Goal: Task Accomplishment & Management: Use online tool/utility

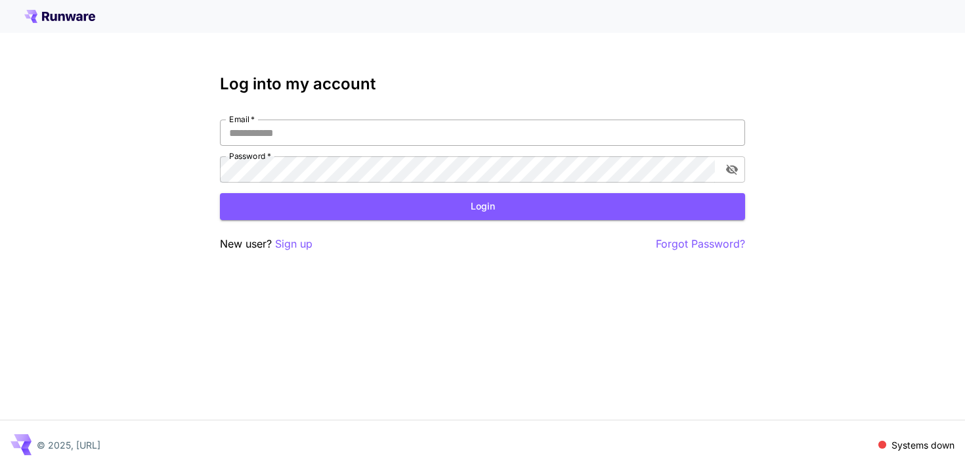
click at [295, 134] on input "Email   *" at bounding box center [482, 133] width 525 height 26
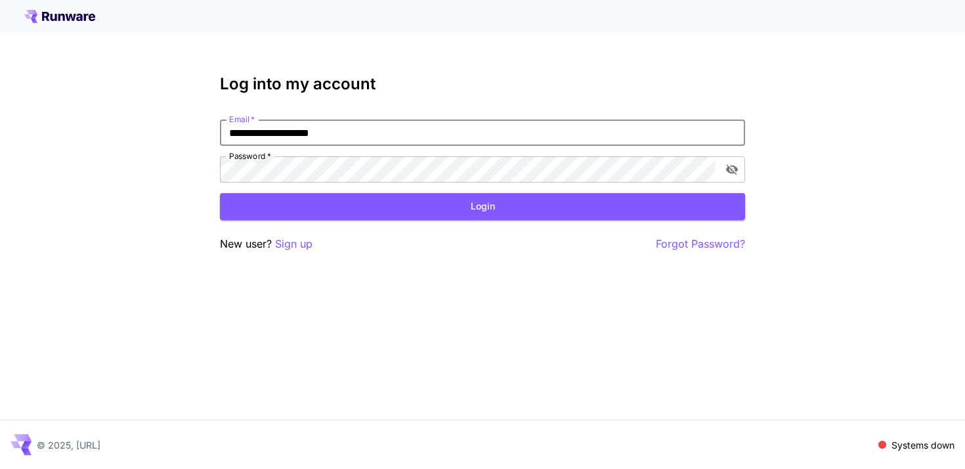
type input "**********"
click button "Login" at bounding box center [482, 206] width 525 height 27
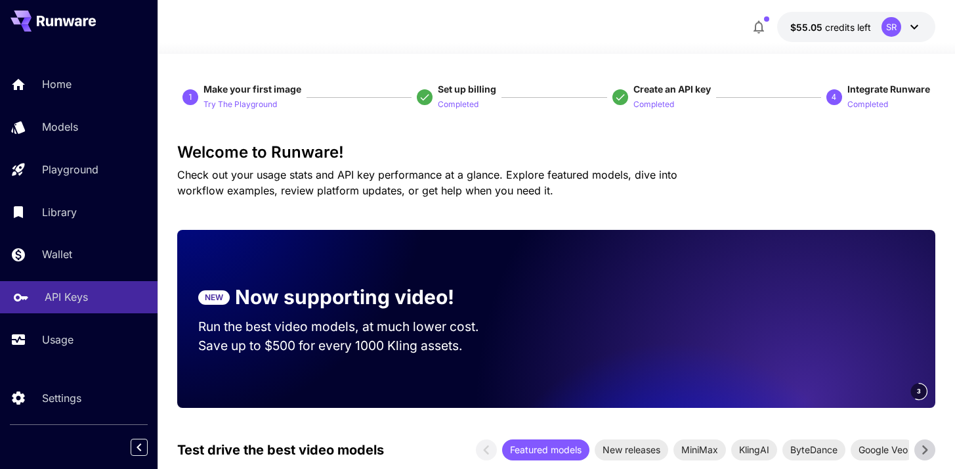
click at [93, 294] on div "API Keys" at bounding box center [96, 297] width 102 height 16
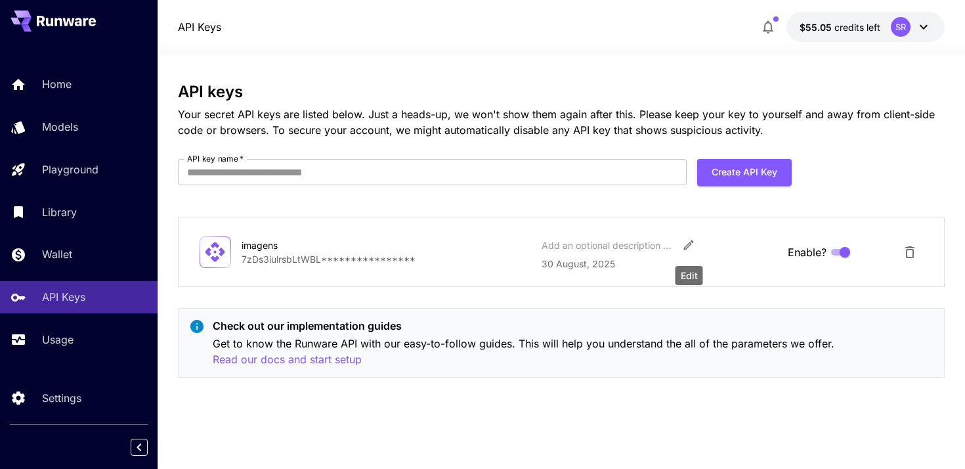
click at [683, 245] on icon "Edit" at bounding box center [688, 244] width 13 height 13
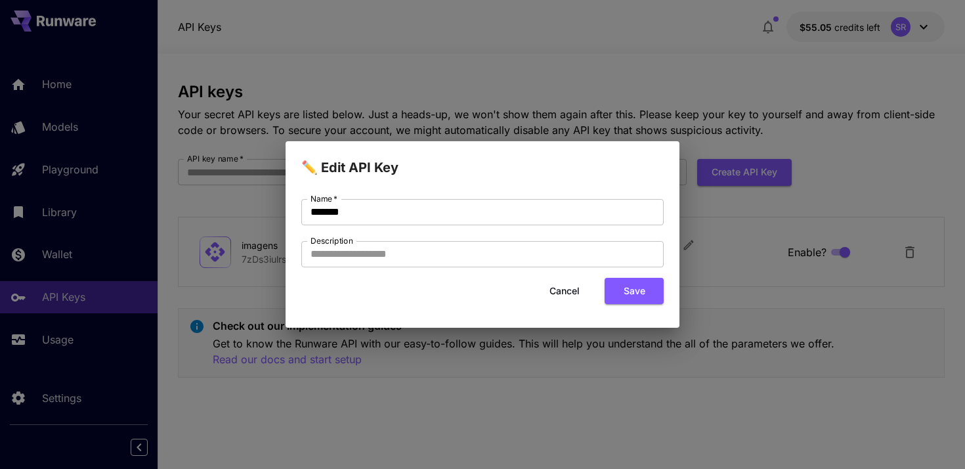
click at [569, 289] on button "Cancel" at bounding box center [564, 291] width 59 height 27
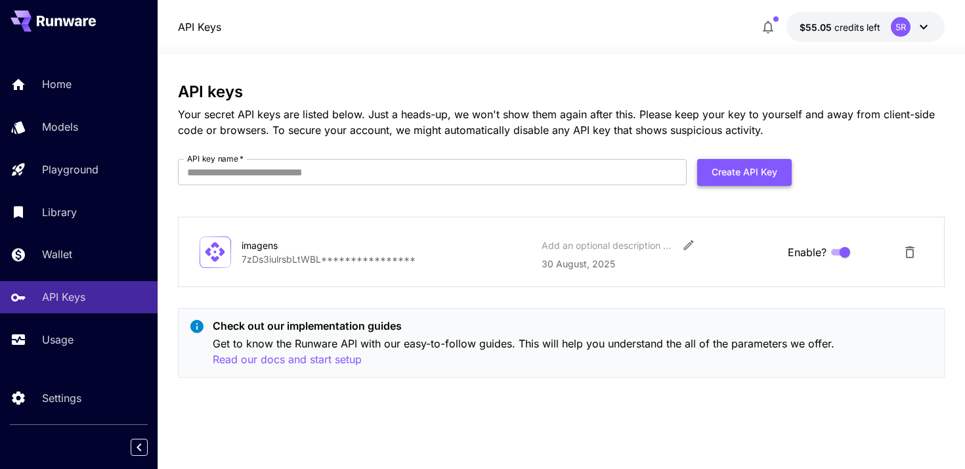
click at [740, 181] on button "Create API Key" at bounding box center [744, 172] width 95 height 27
click at [421, 169] on input "API key name   *" at bounding box center [432, 172] width 509 height 26
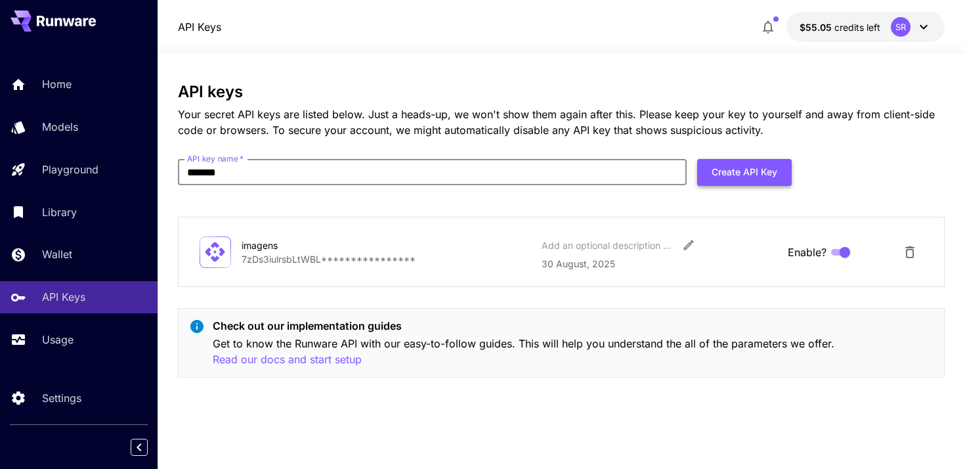
type input "*******"
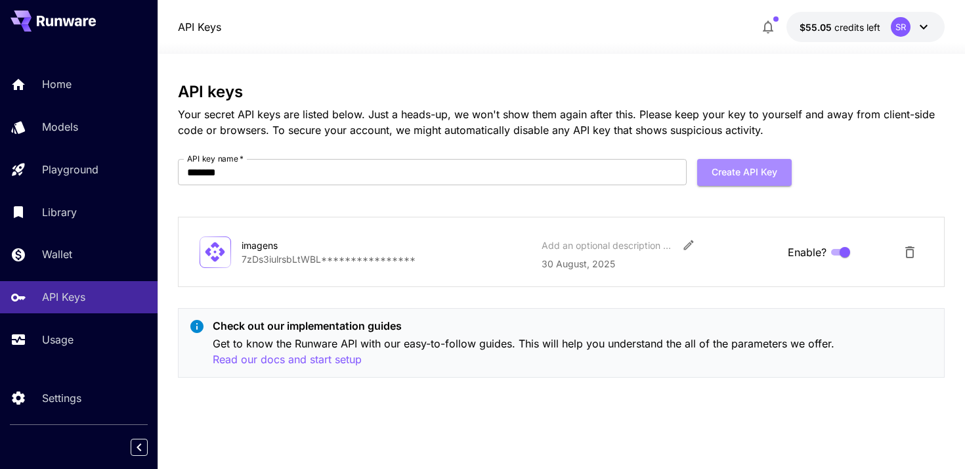
click at [743, 166] on button "Create API Key" at bounding box center [744, 172] width 95 height 27
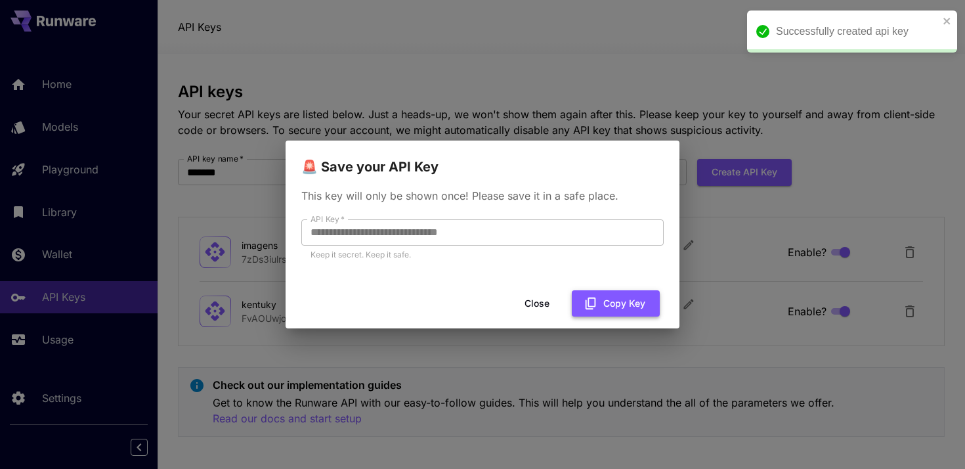
click at [609, 291] on button "Copy Key" at bounding box center [616, 303] width 88 height 27
click at [598, 301] on button "Copy Key" at bounding box center [616, 303] width 88 height 27
click at [556, 305] on button "Close" at bounding box center [547, 303] width 59 height 27
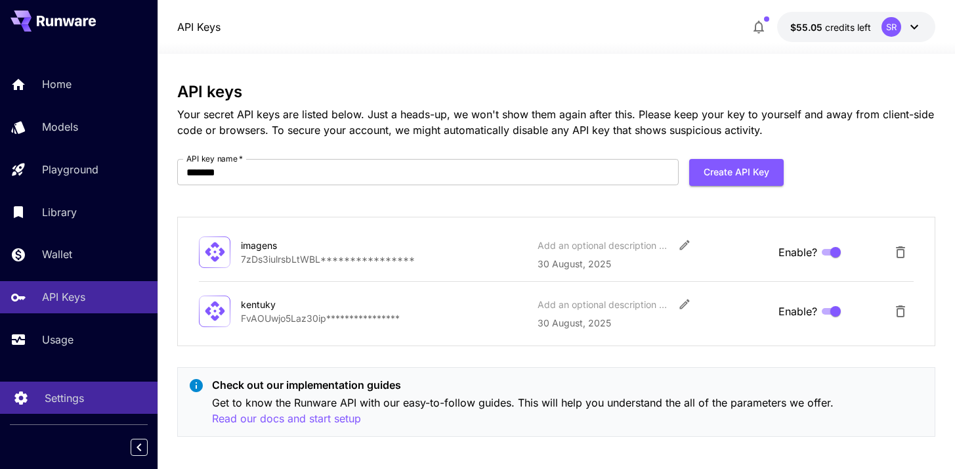
click at [76, 400] on p "Settings" at bounding box center [64, 398] width 39 height 16
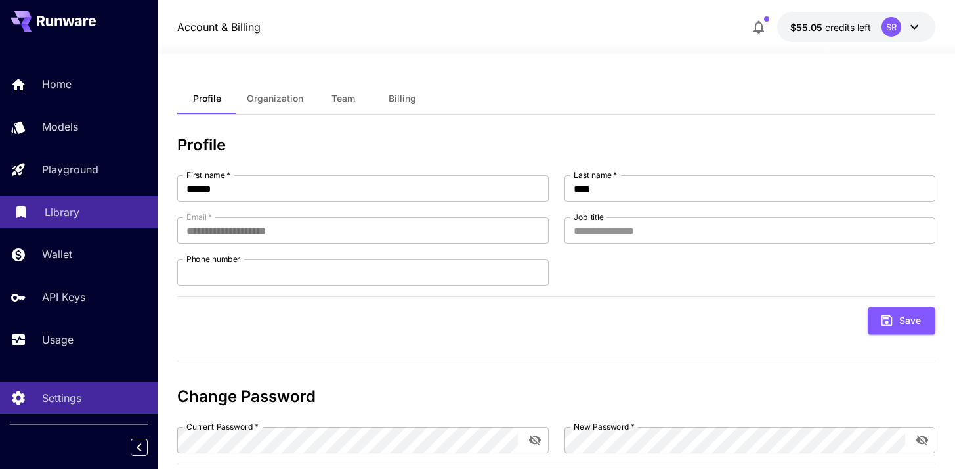
click at [68, 213] on p "Library" at bounding box center [62, 212] width 35 height 16
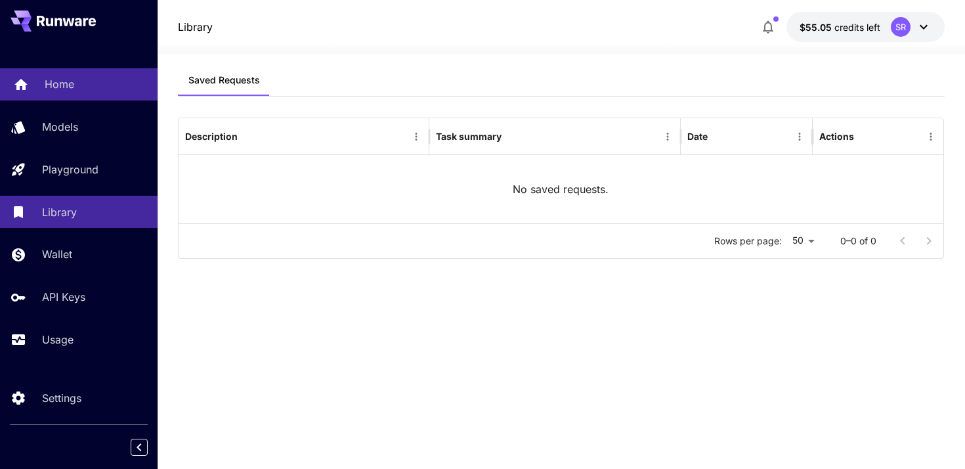
click at [57, 78] on p "Home" at bounding box center [60, 84] width 30 height 16
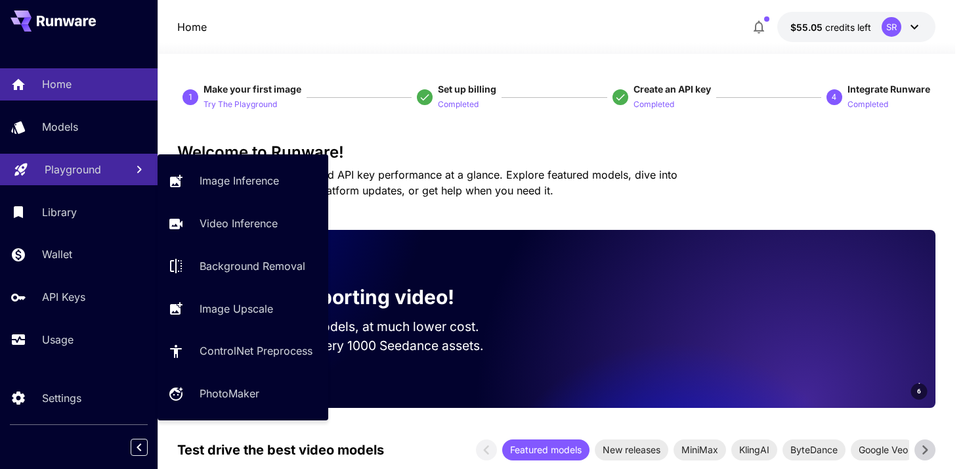
click at [79, 177] on p "Playground" at bounding box center [73, 170] width 56 height 16
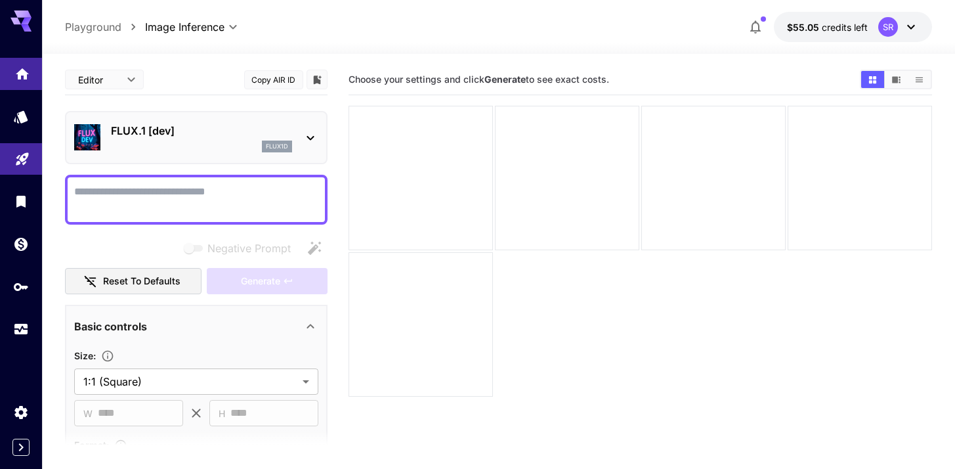
click at [20, 83] on link at bounding box center [21, 74] width 42 height 32
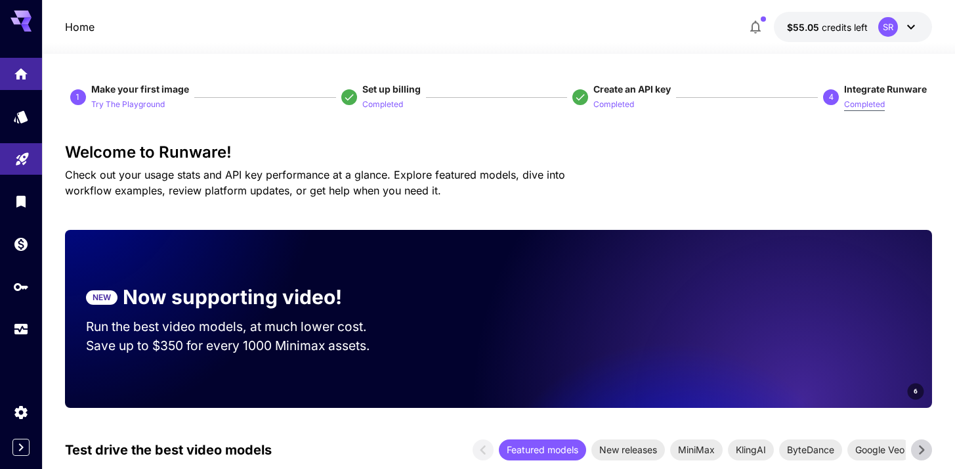
click at [857, 106] on p "Completed" at bounding box center [864, 104] width 41 height 12
click at [867, 105] on p "Completed" at bounding box center [864, 104] width 41 height 12
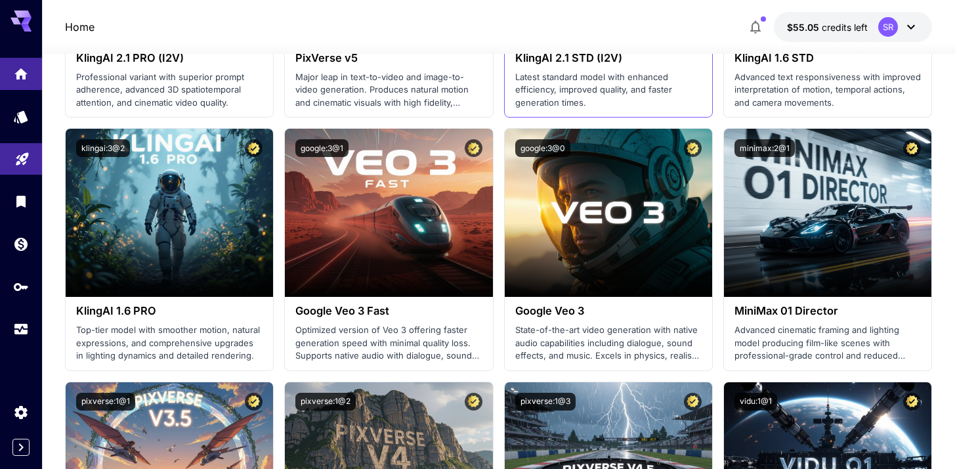
scroll to position [879, 0]
